Goal: Book appointment/travel/reservation

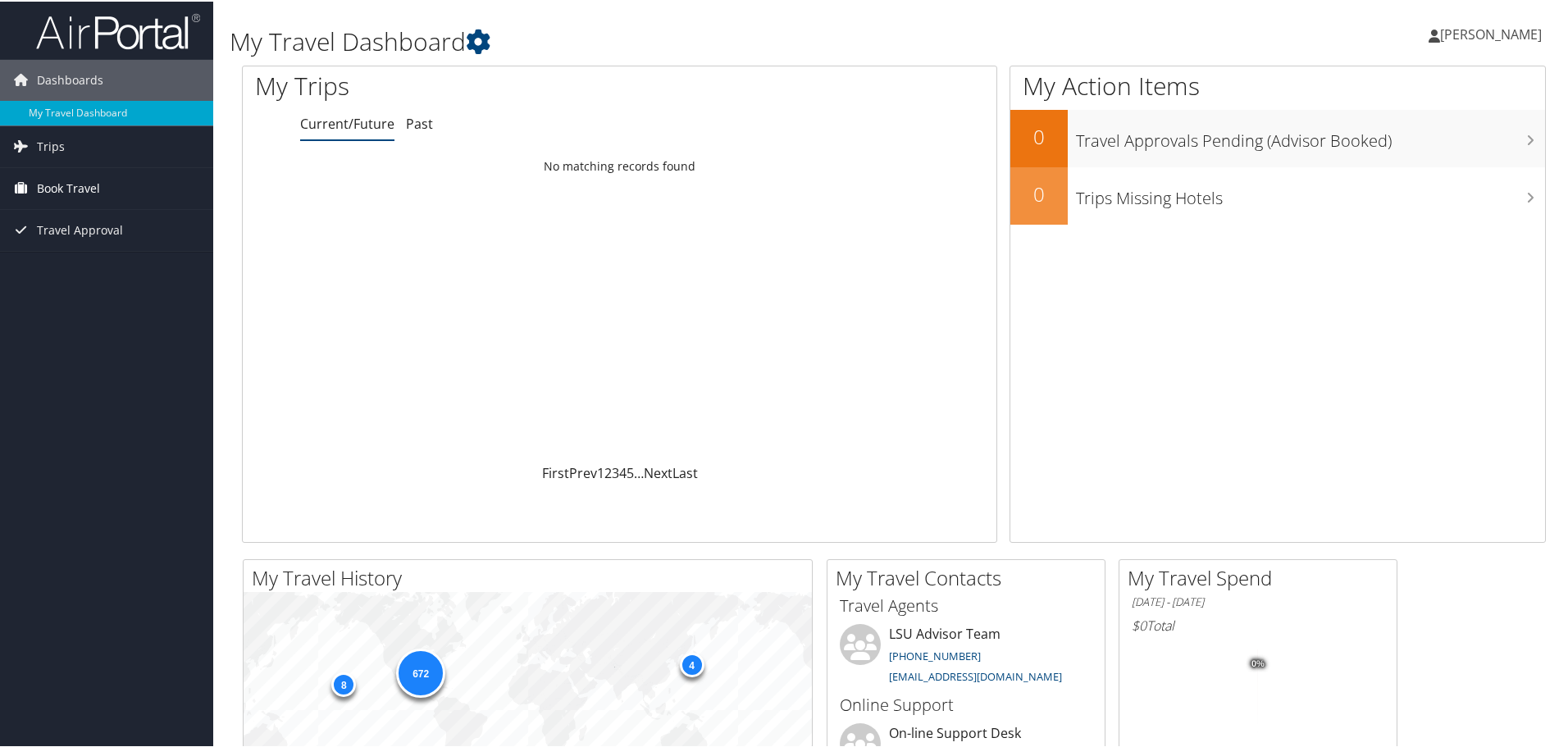
click at [56, 183] on span "Book Travel" at bounding box center [68, 187] width 63 height 41
click at [75, 244] on link "Book/Manage Online Trips" at bounding box center [106, 244] width 213 height 25
